Goal: Transaction & Acquisition: Download file/media

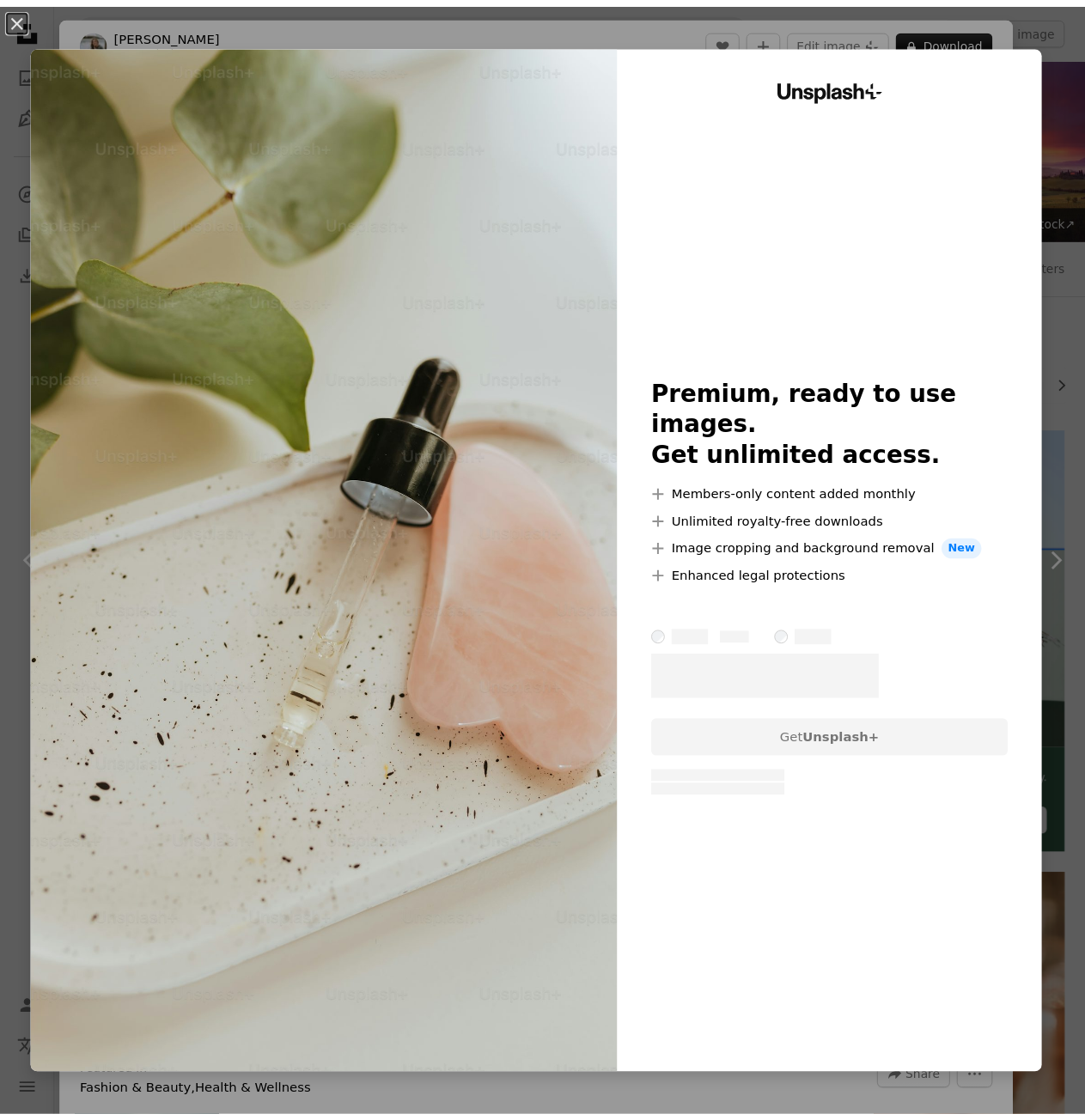
scroll to position [2148, 0]
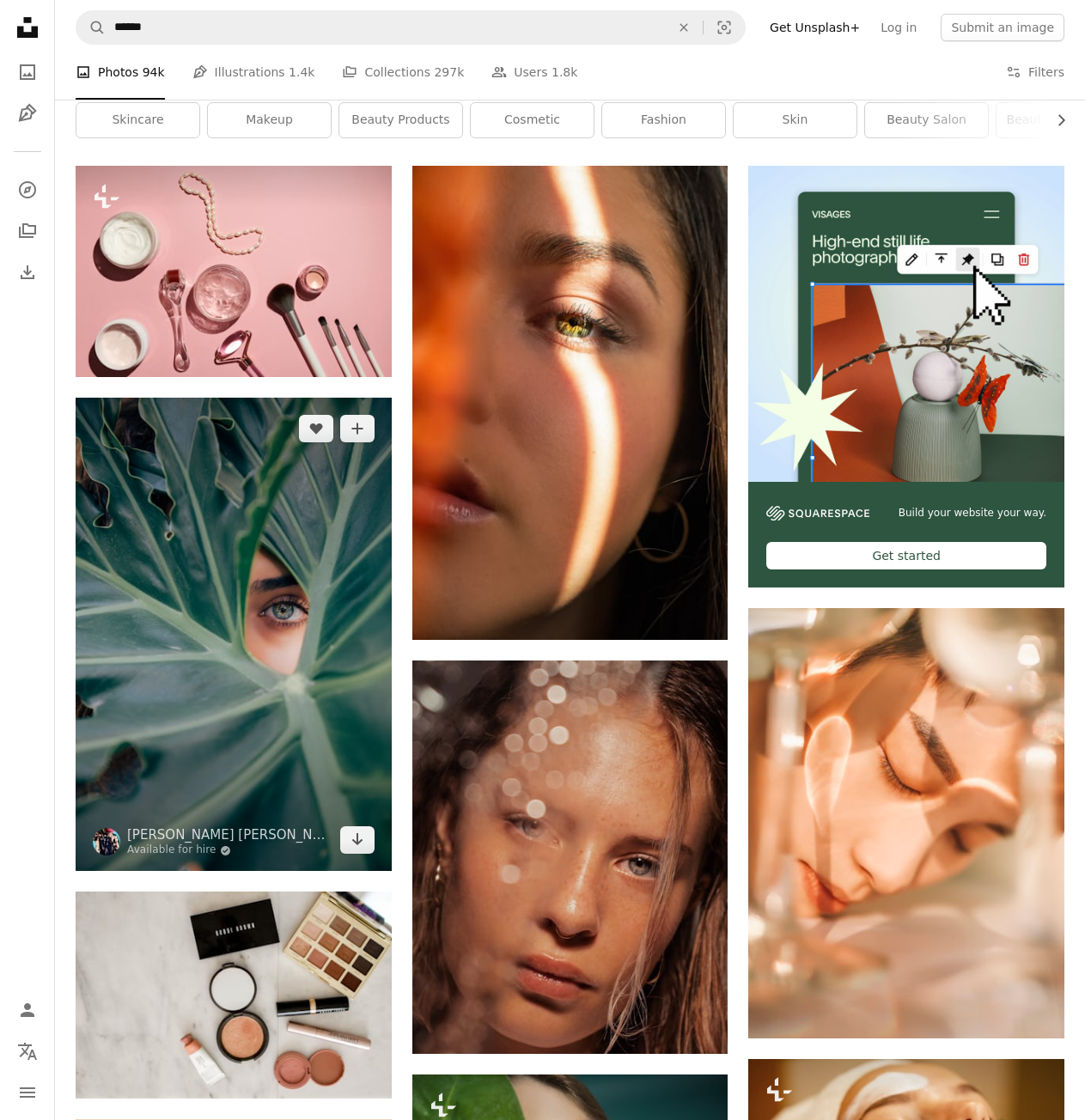
scroll to position [86, 0]
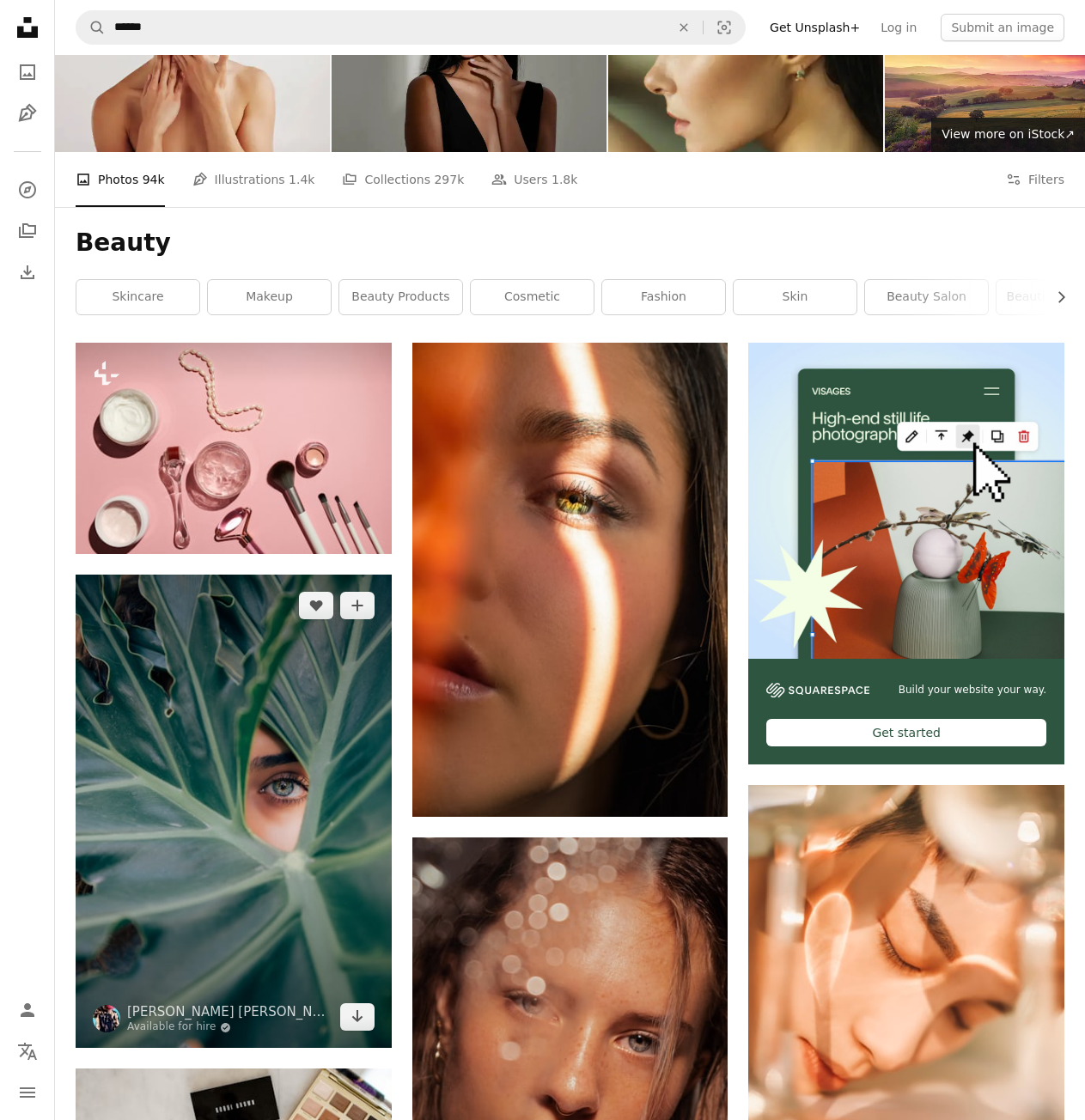
click at [236, 809] on img at bounding box center [234, 811] width 316 height 474
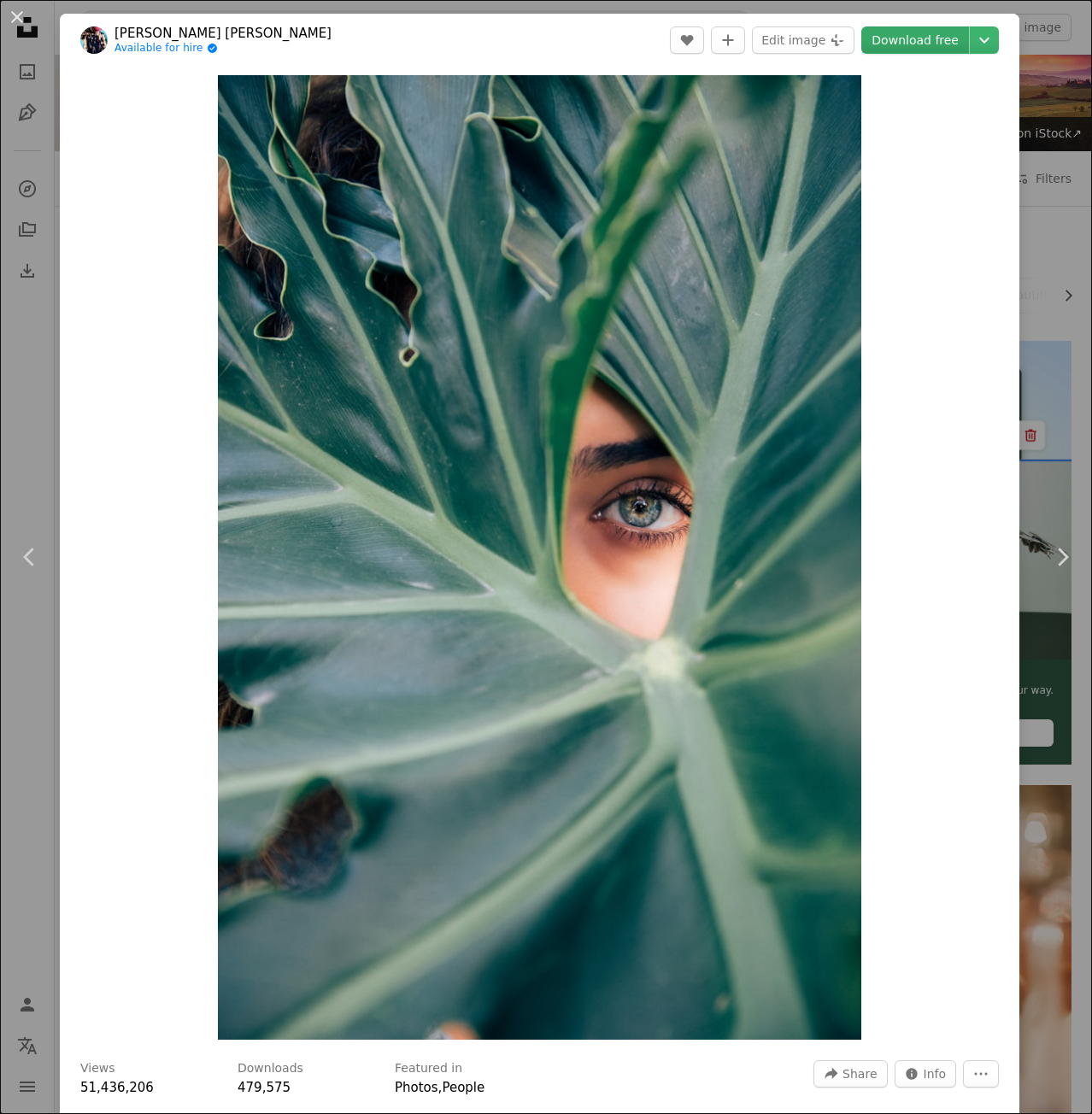
click at [930, 33] on link "Download free" at bounding box center [914, 40] width 108 height 28
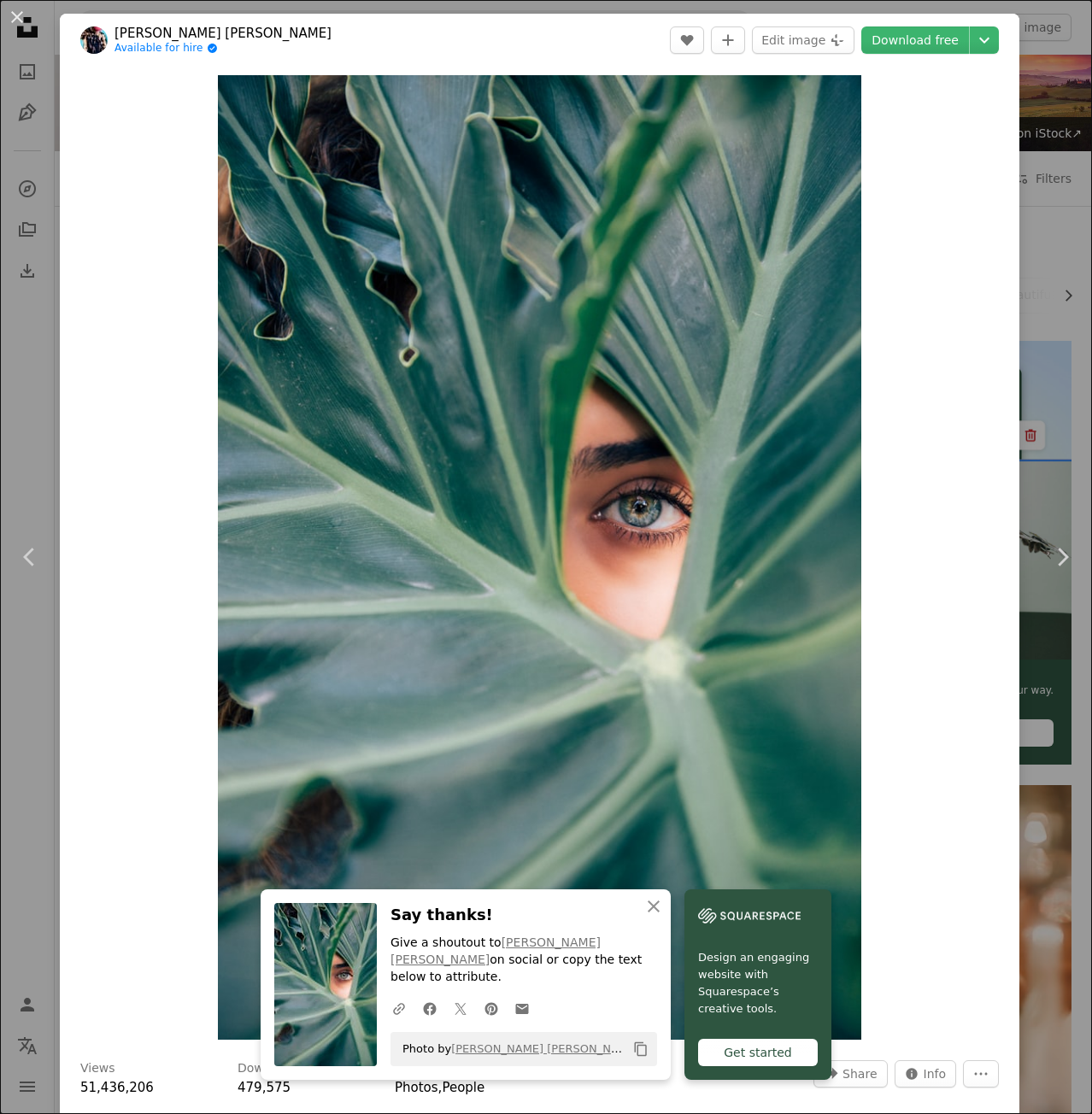
click at [1052, 301] on div "An X shape Chevron left Chevron right An X shape Close Say thanks! Give a shout…" at bounding box center [546, 557] width 1092 height 1114
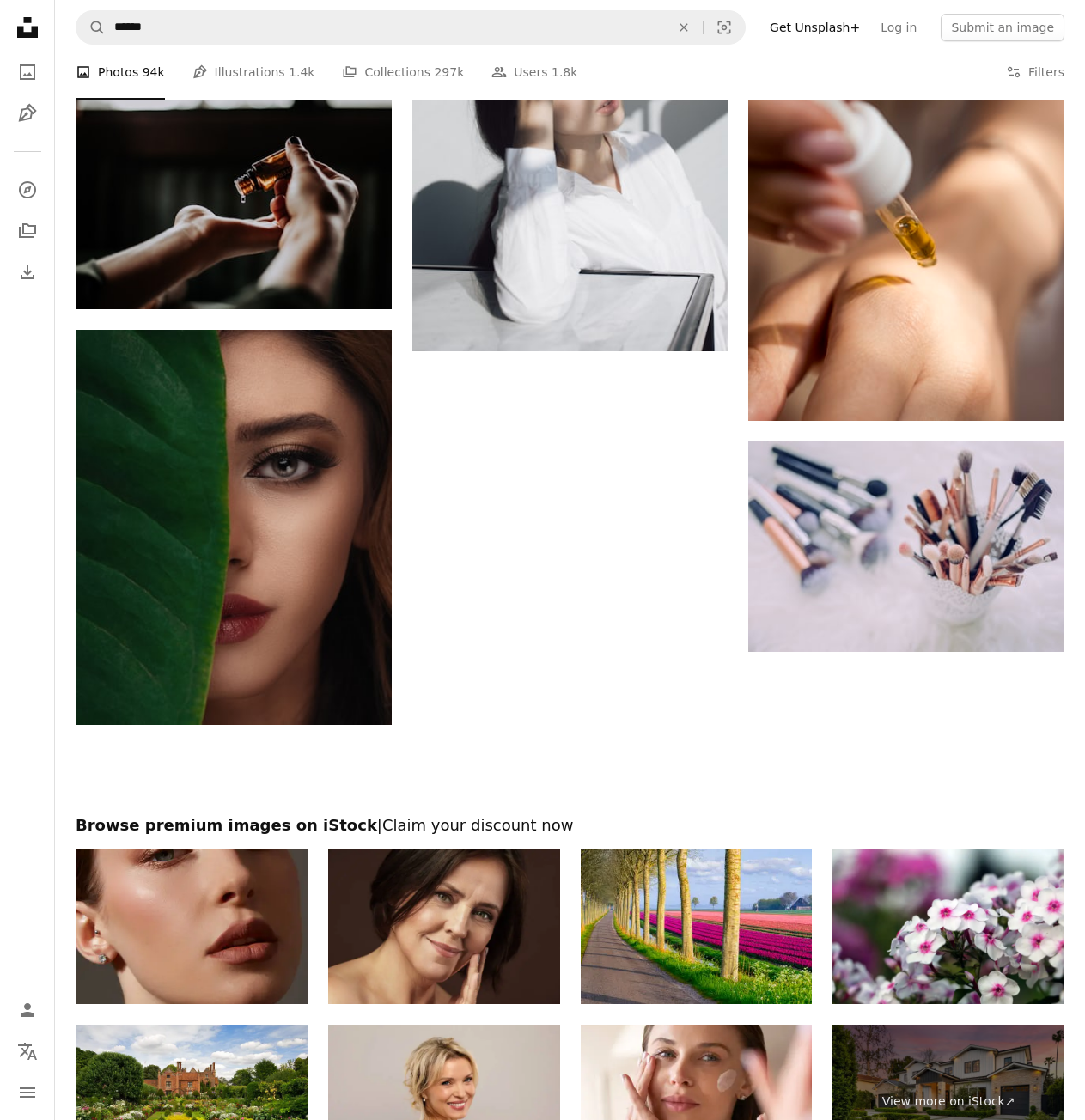
scroll to position [5497, 0]
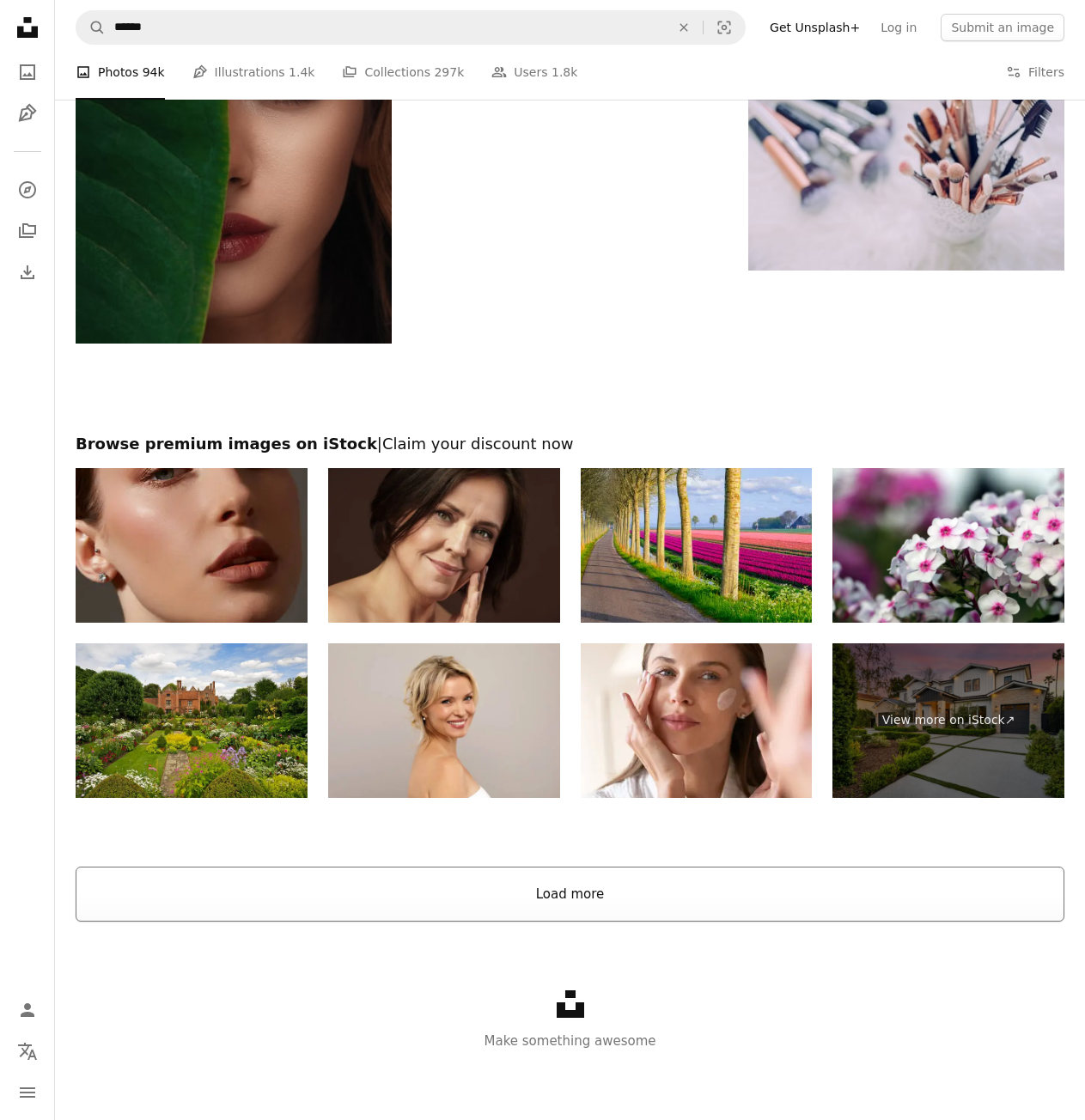
click at [431, 901] on button "Load more" at bounding box center [570, 893] width 989 height 55
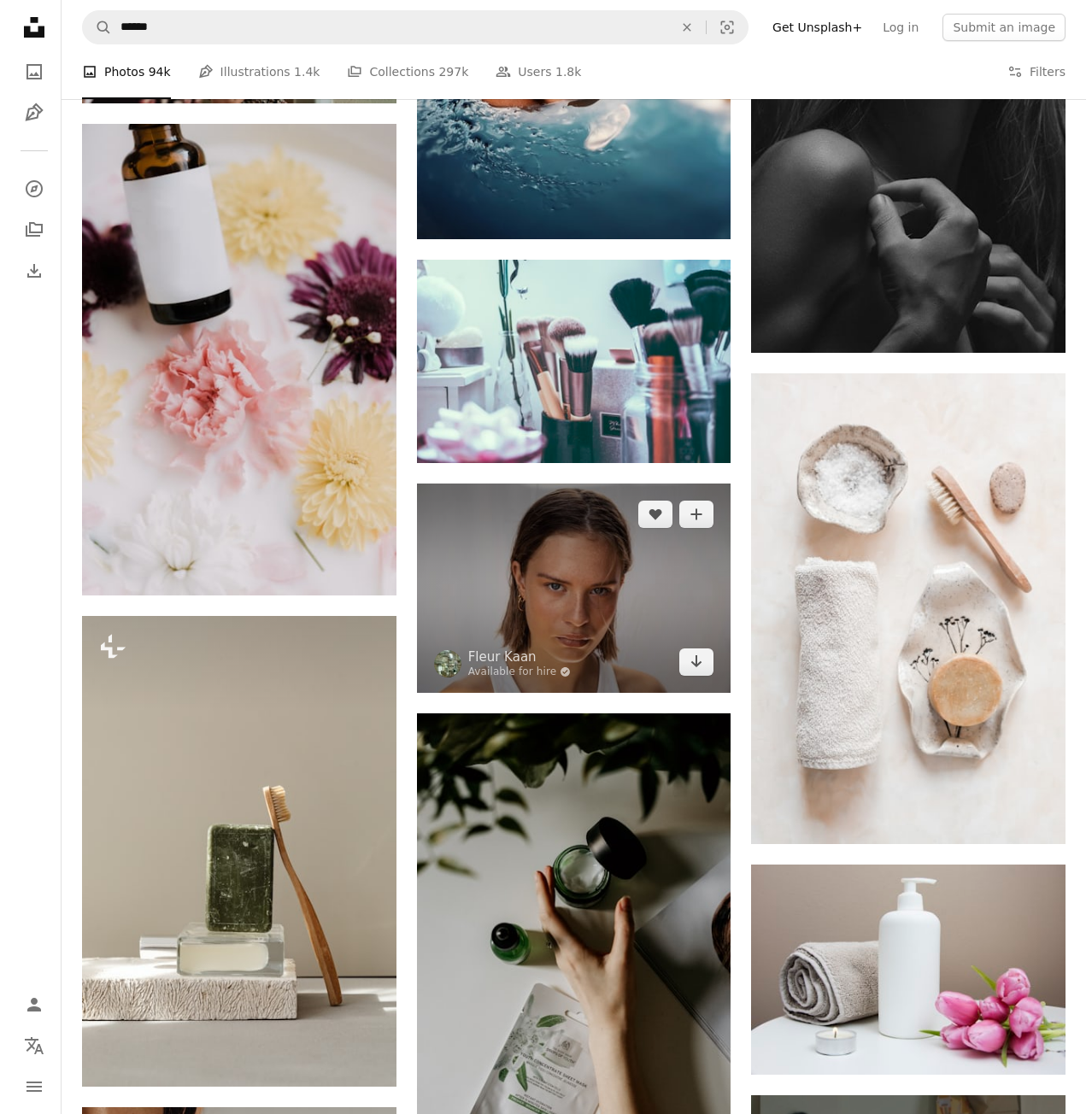
scroll to position [6727, 0]
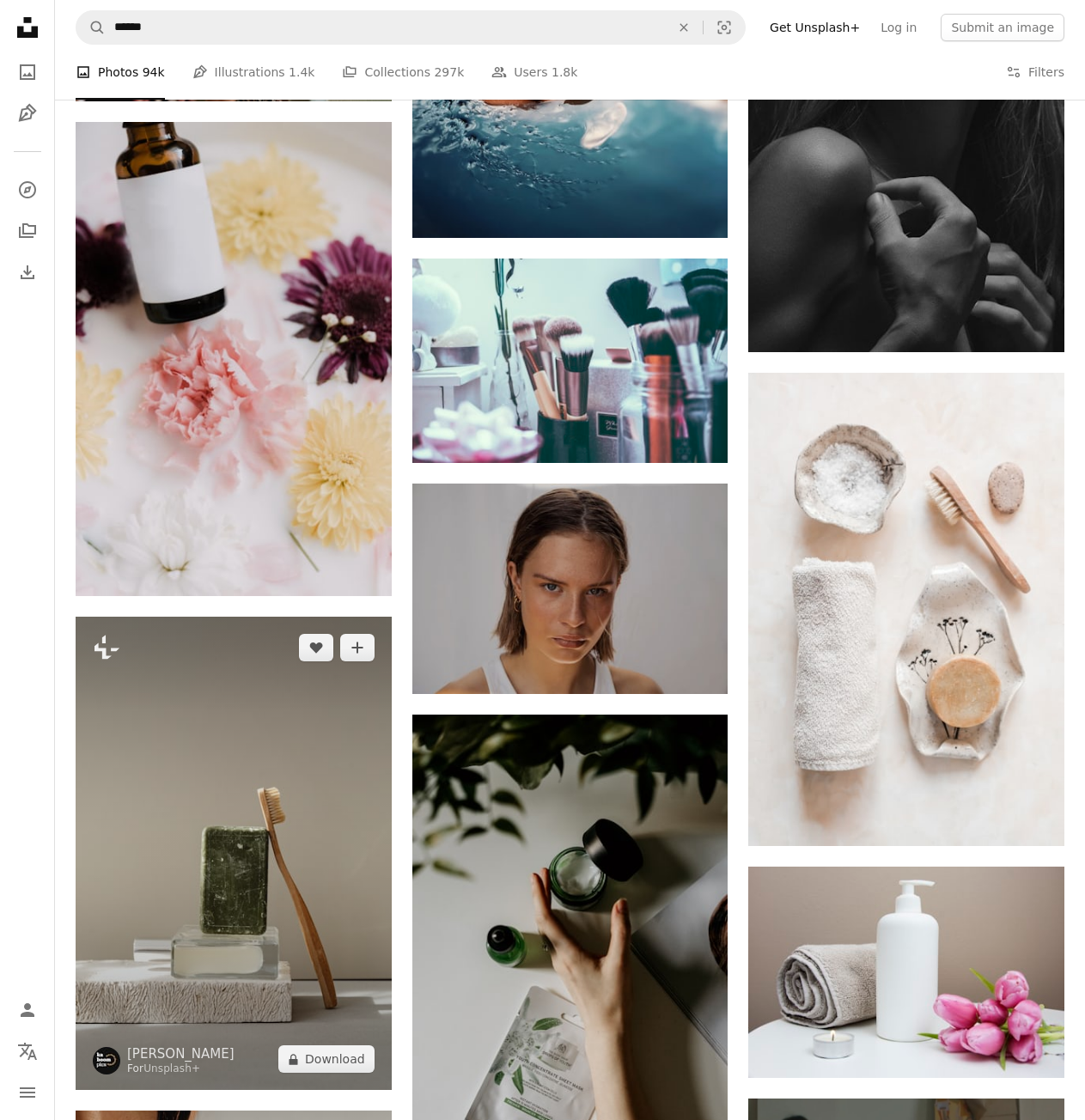
click at [194, 826] on img at bounding box center [234, 854] width 316 height 474
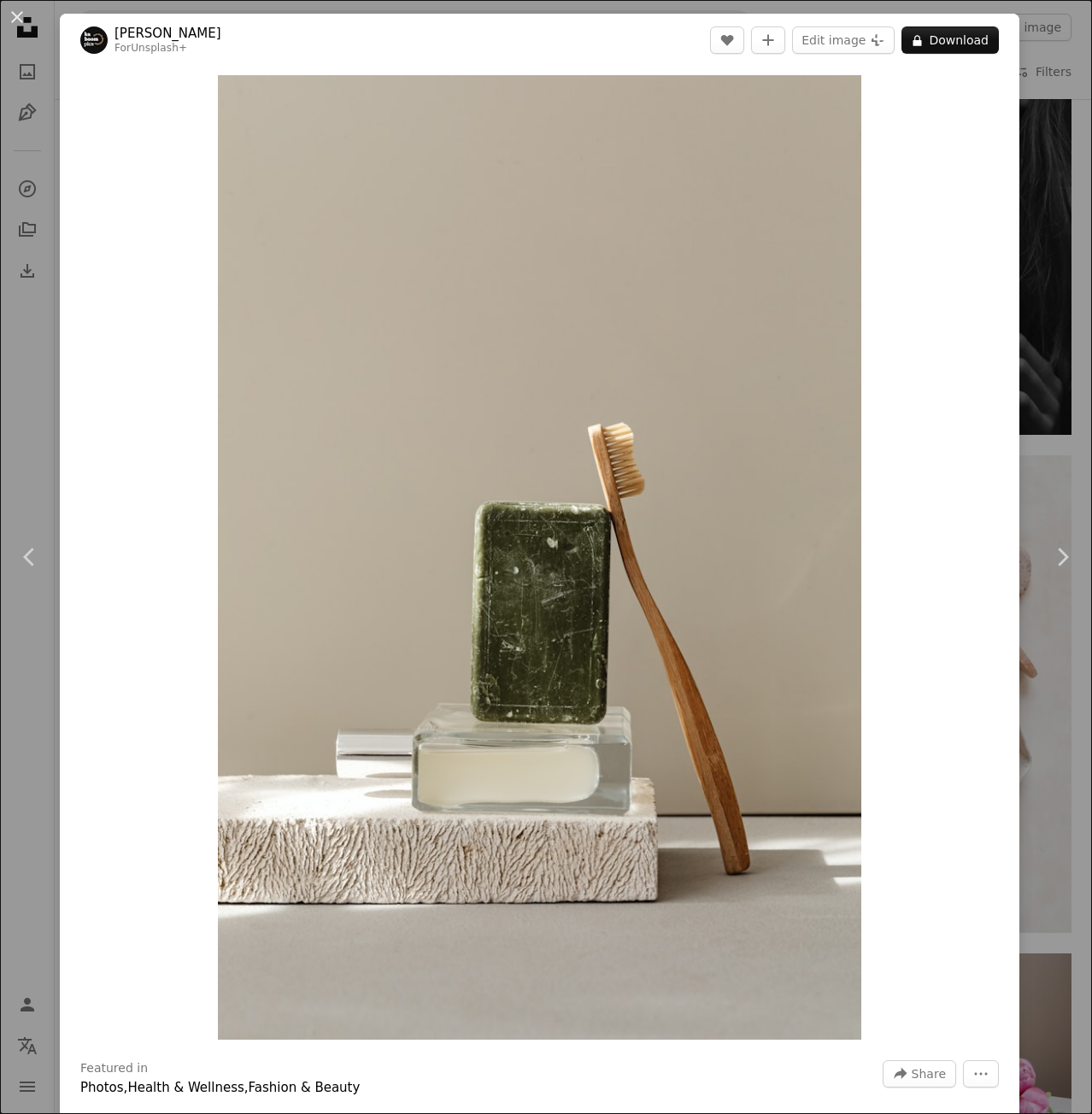
click at [1056, 215] on div "An X shape Chevron left Chevron right [PERSON_NAME] For Unsplash+ A heart A plu…" at bounding box center [546, 557] width 1092 height 1114
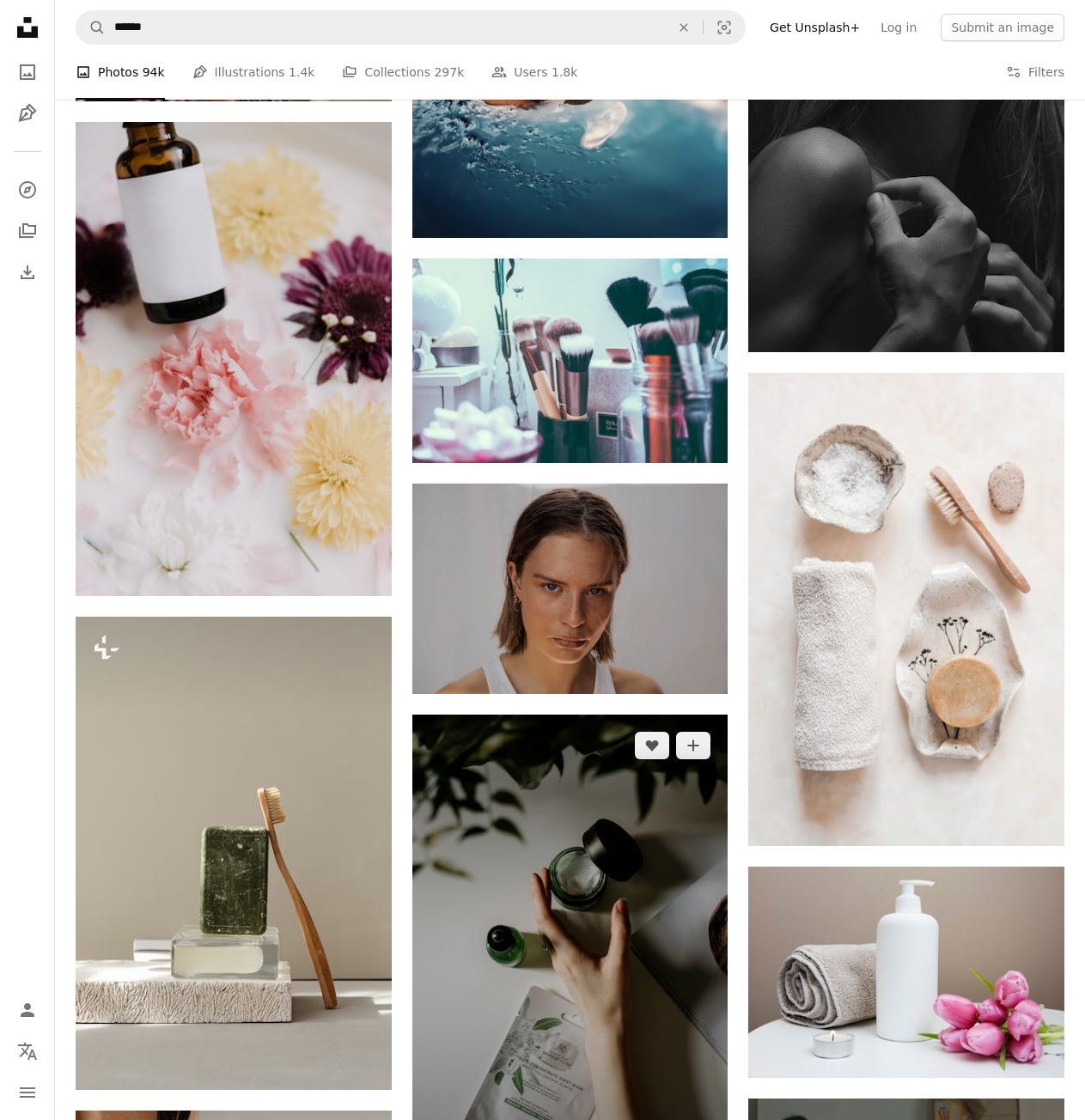
click at [584, 859] on img at bounding box center [571, 952] width 316 height 474
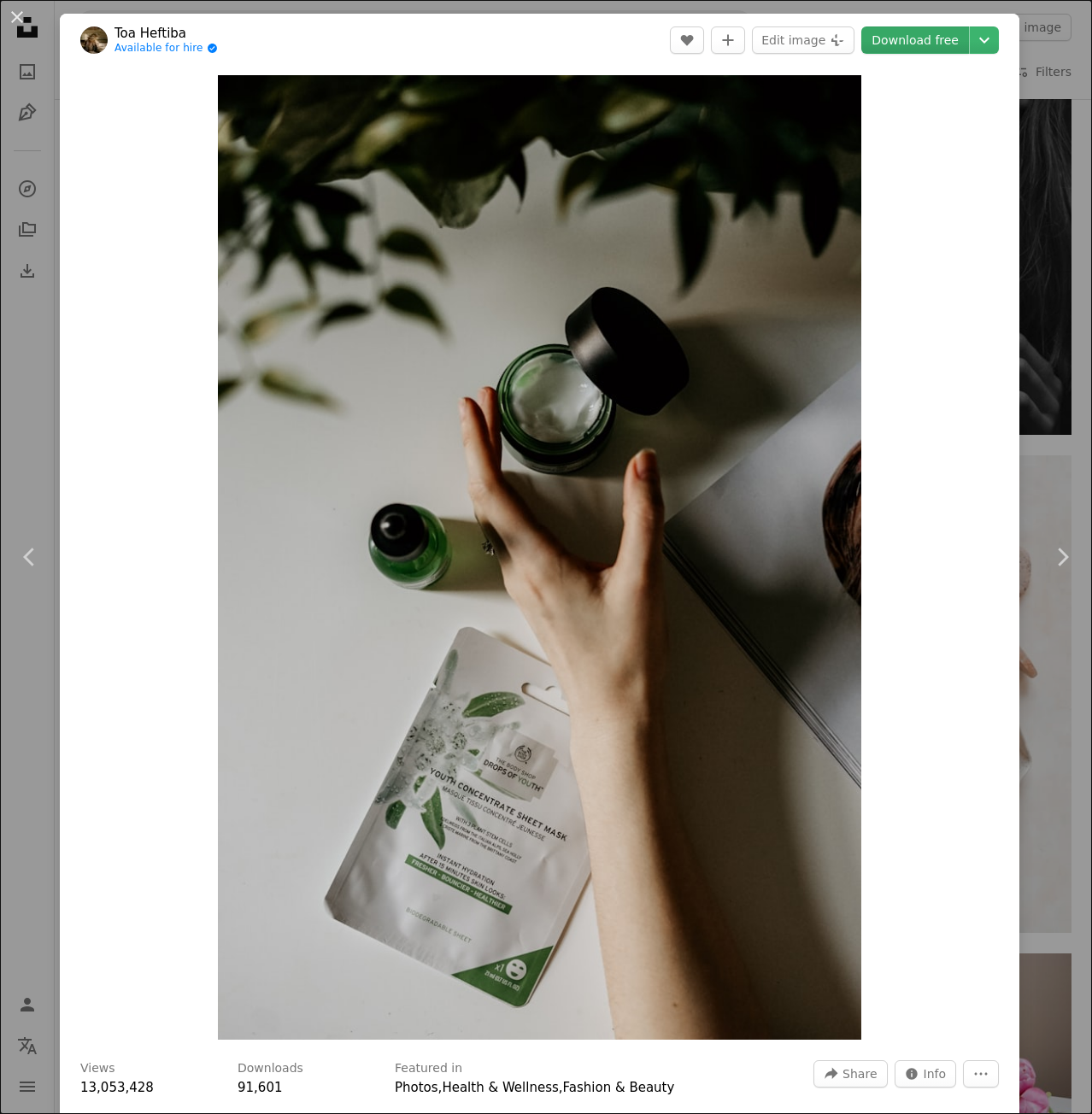
click at [919, 42] on link "Download free" at bounding box center [914, 40] width 108 height 28
